Goal: Register for event/course

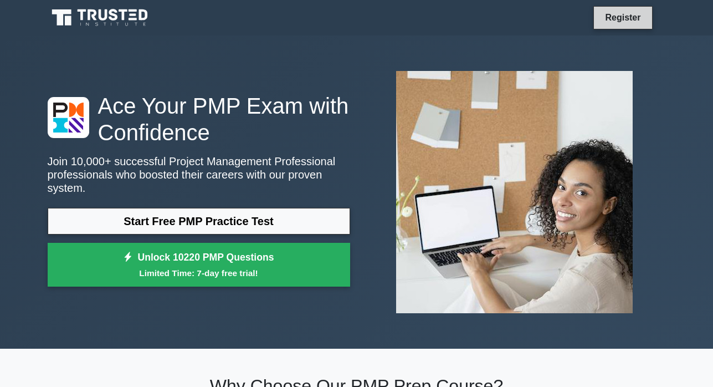
click at [618, 16] on link "Register" at bounding box center [622, 18] width 49 height 14
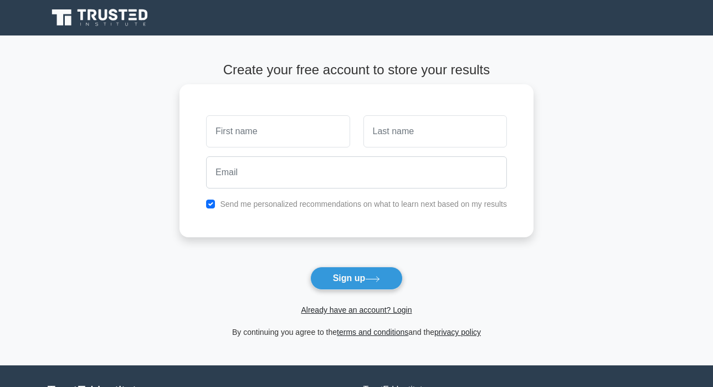
click at [272, 140] on input "text" at bounding box center [278, 131] width 144 height 32
type input "EMAYU"
click at [401, 136] on input "text" at bounding box center [435, 131] width 144 height 32
type input "EMMANUEL"
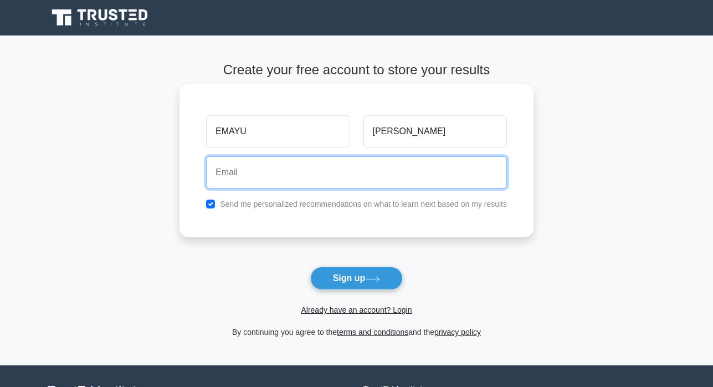
click at [245, 162] on input "email" at bounding box center [356, 172] width 301 height 32
type input "emayuemmanuel@gmail.com"
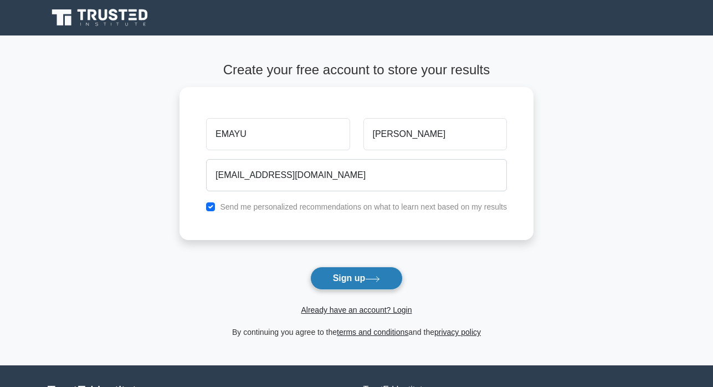
click at [367, 283] on button "Sign up" at bounding box center [356, 278] width 93 height 23
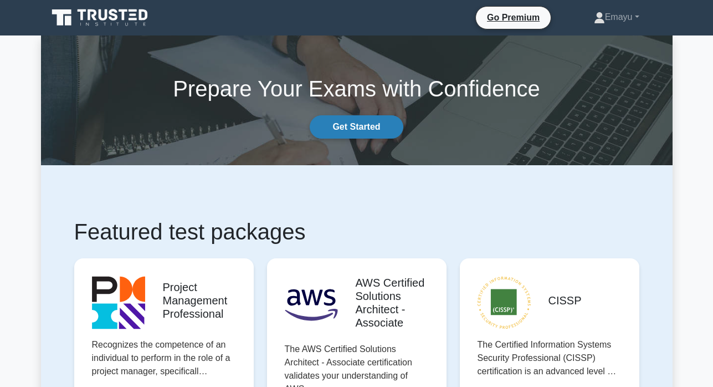
click at [366, 130] on link "Get Started" at bounding box center [356, 126] width 93 height 23
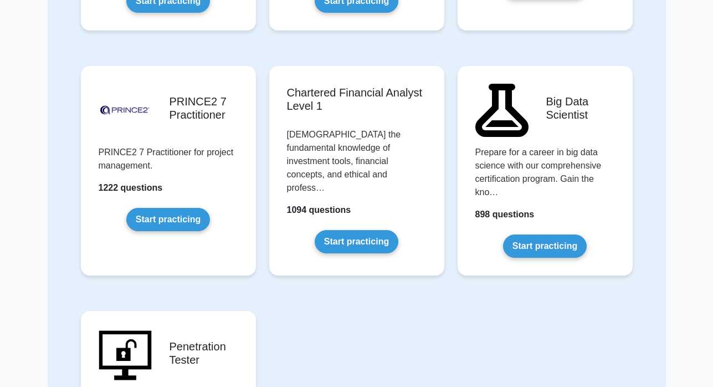
scroll to position [2286, 0]
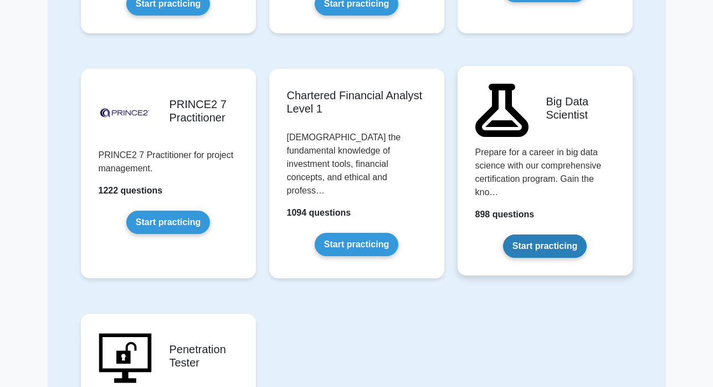
click at [518, 243] on link "Start practicing" at bounding box center [545, 245] width 84 height 23
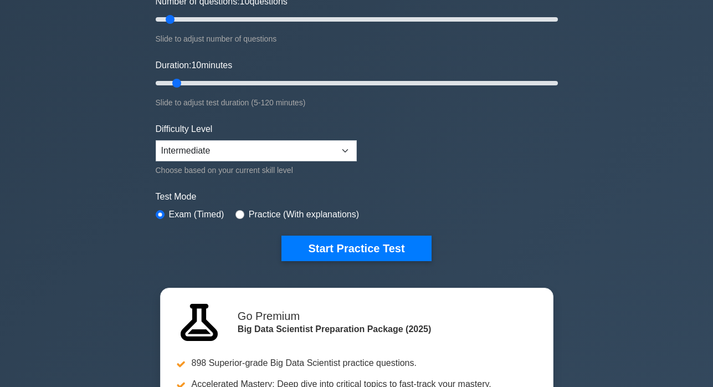
scroll to position [160, 0]
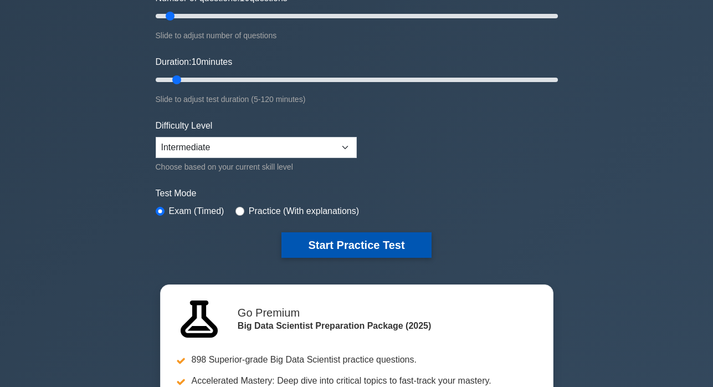
click at [343, 250] on button "Start Practice Test" at bounding box center [356, 244] width 150 height 25
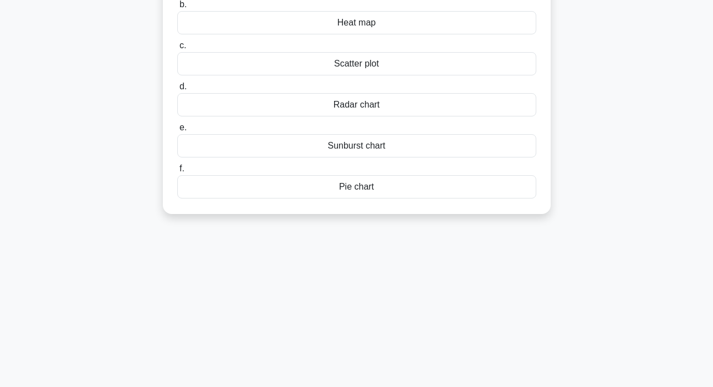
scroll to position [161, 0]
